Goal: Information Seeking & Learning: Learn about a topic

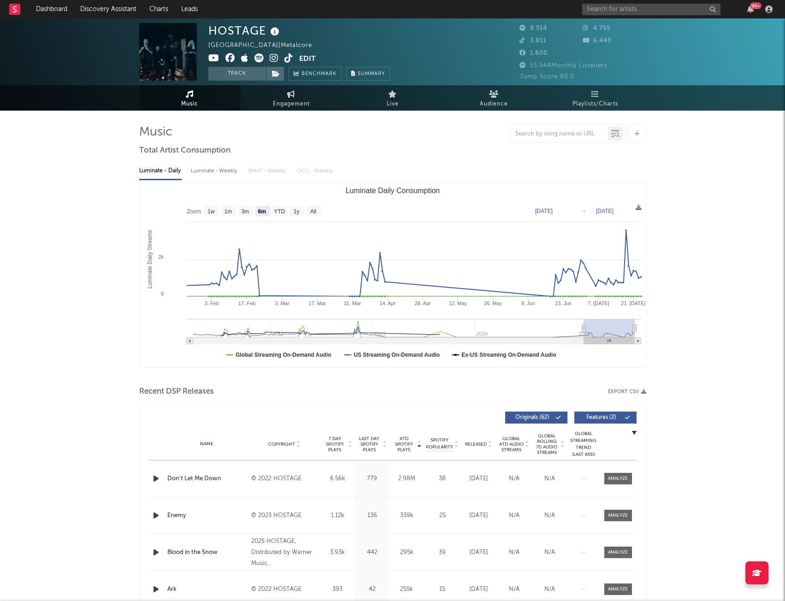
select select "6m"
click at [650, 12] on input "text" at bounding box center [651, 10] width 138 height 12
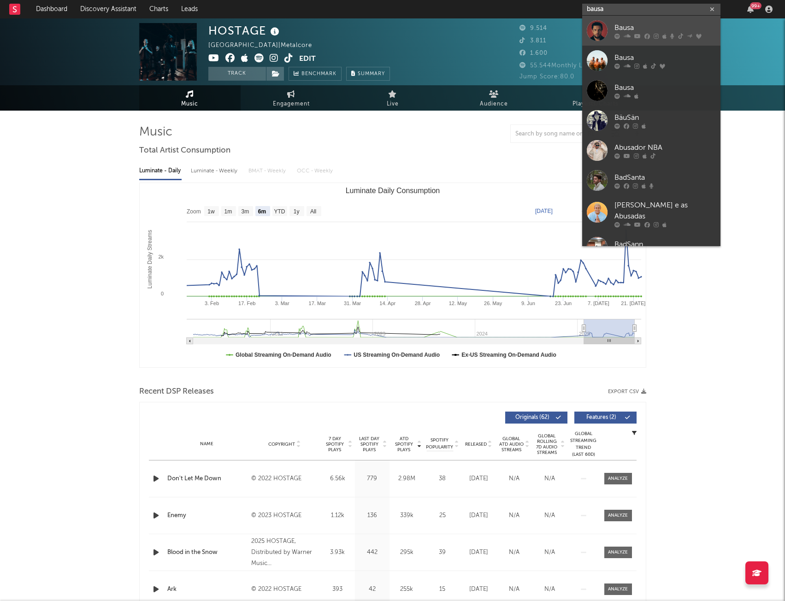
type input "bausa"
click at [597, 28] on div at bounding box center [597, 30] width 21 height 21
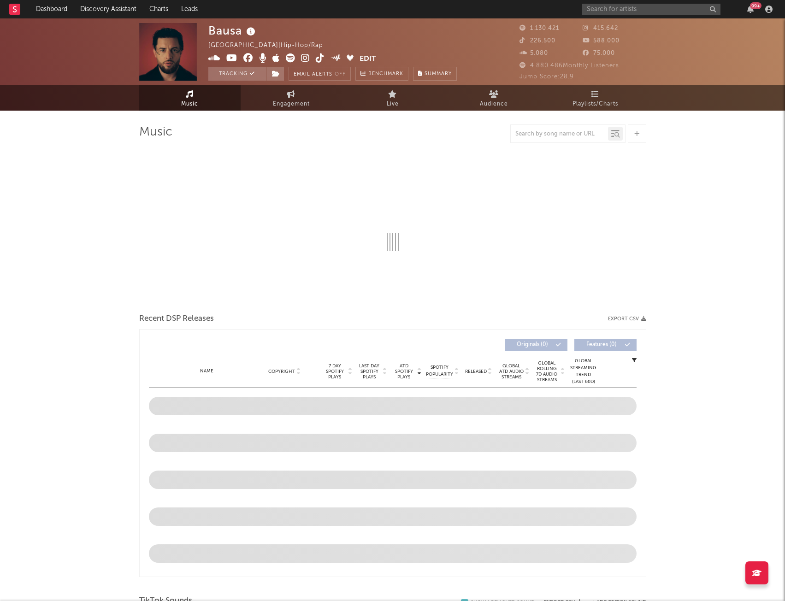
select select "6m"
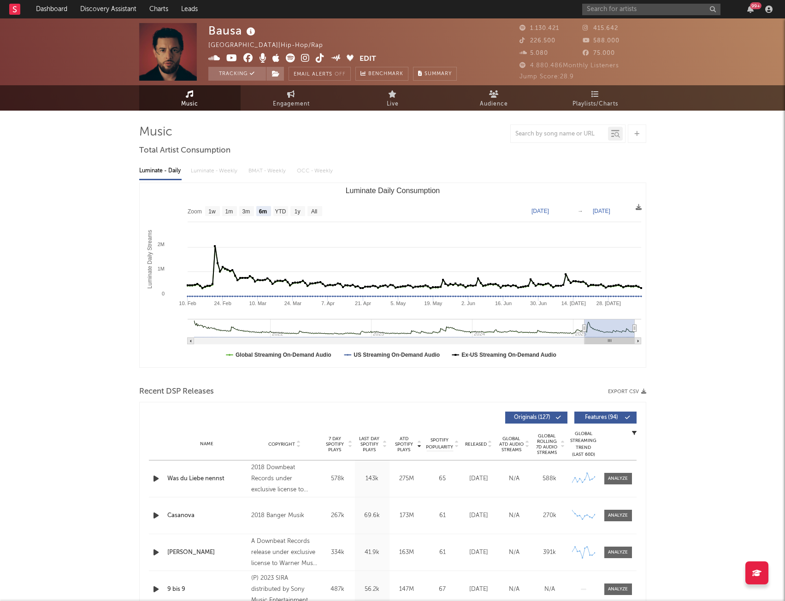
drag, startPoint x: 271, startPoint y: 54, endPoint x: 317, endPoint y: 38, distance: 48.1
click at [317, 38] on div "Bausa [GEOGRAPHIC_DATA] | Hip-Hop/Rap Edit Tracking Email Alerts Off Benchmark …" at bounding box center [332, 52] width 248 height 58
click at [228, 54] on icon at bounding box center [231, 57] width 11 height 9
click at [285, 59] on span at bounding box center [284, 59] width 152 height 12
click at [291, 59] on icon at bounding box center [290, 57] width 9 height 9
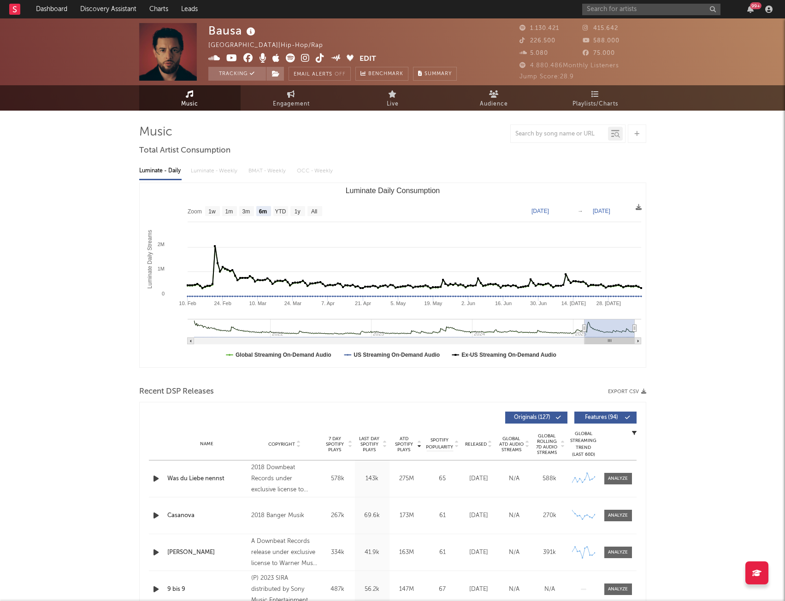
click at [277, 59] on icon at bounding box center [275, 57] width 7 height 9
